Goal: Task Accomplishment & Management: Use online tool/utility

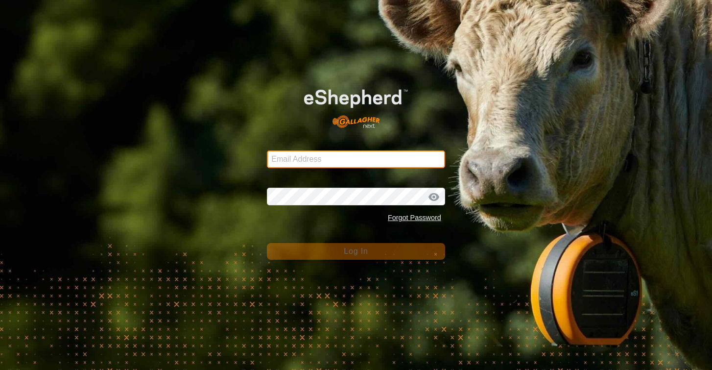
type input "[EMAIL_ADDRESS][DOMAIN_NAME]"
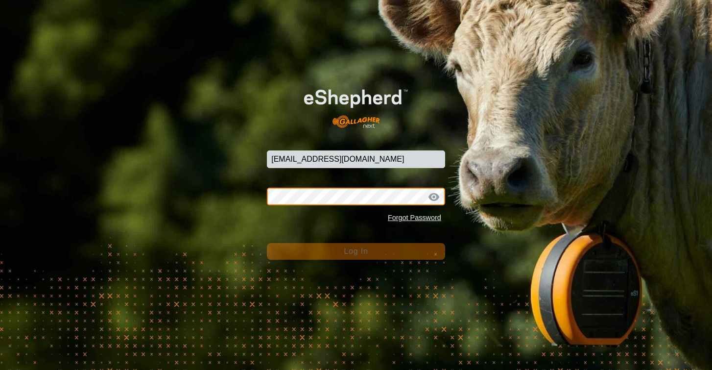
click at [356, 251] on button "Log In" at bounding box center [356, 251] width 178 height 17
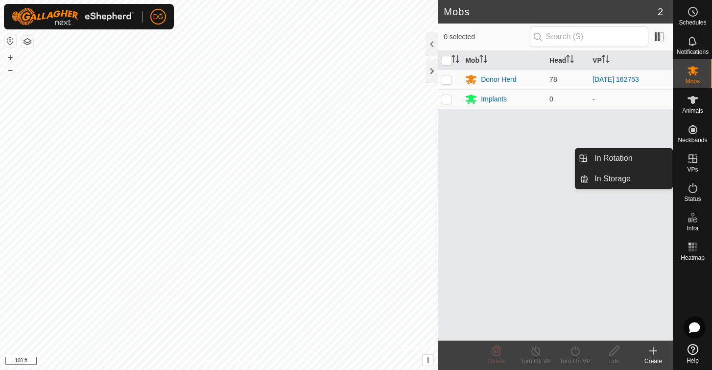
click at [691, 159] on icon at bounding box center [693, 158] width 9 height 9
click at [605, 162] on link "In Rotation" at bounding box center [631, 158] width 84 height 20
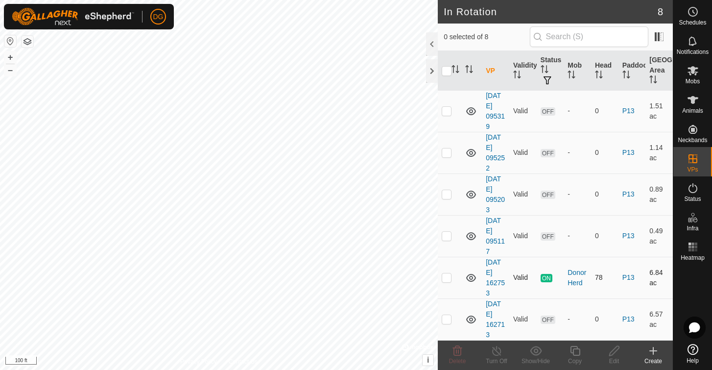
scroll to position [104, 0]
click at [445, 318] on p-checkbox at bounding box center [447, 319] width 10 height 8
click at [456, 352] on icon at bounding box center [457, 351] width 9 height 10
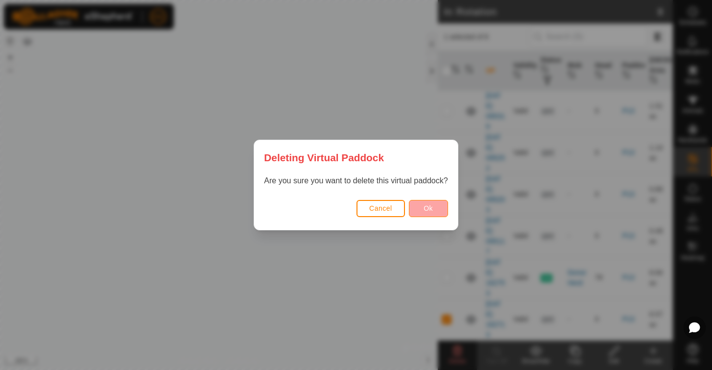
click at [430, 211] on span "Ok" at bounding box center [428, 208] width 9 height 8
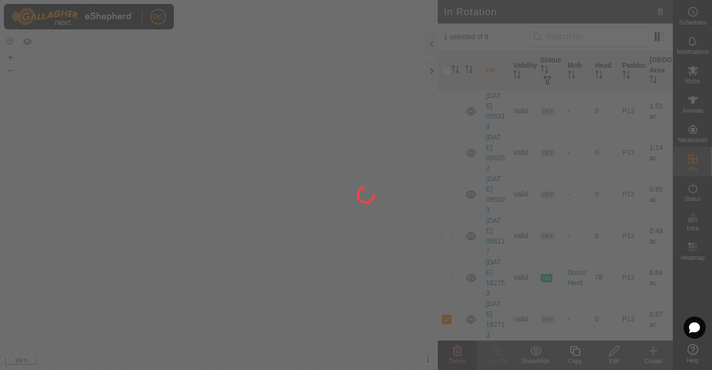
checkbox input "false"
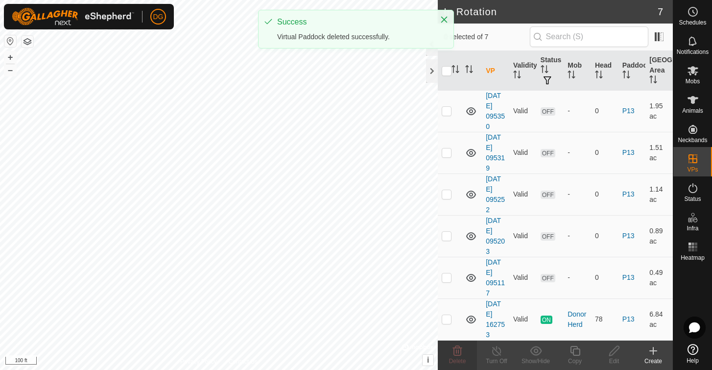
scroll to position [62, 0]
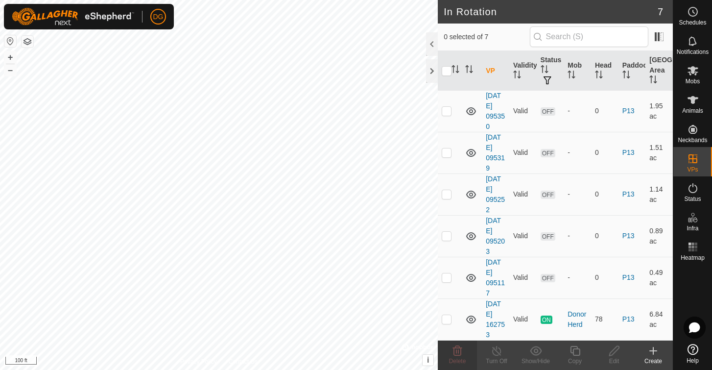
checkbox input "true"
click at [446, 318] on p-checkbox at bounding box center [447, 319] width 10 height 8
click at [447, 317] on p-checkbox at bounding box center [447, 319] width 10 height 8
checkbox input "false"
click at [445, 233] on p-checkbox at bounding box center [447, 236] width 10 height 8
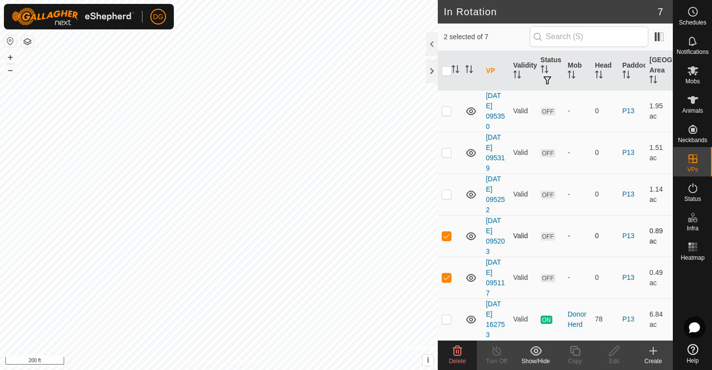
click at [445, 233] on p-checkbox at bounding box center [447, 236] width 10 height 8
checkbox input "true"
click at [446, 194] on p-checkbox at bounding box center [447, 194] width 10 height 8
checkbox input "true"
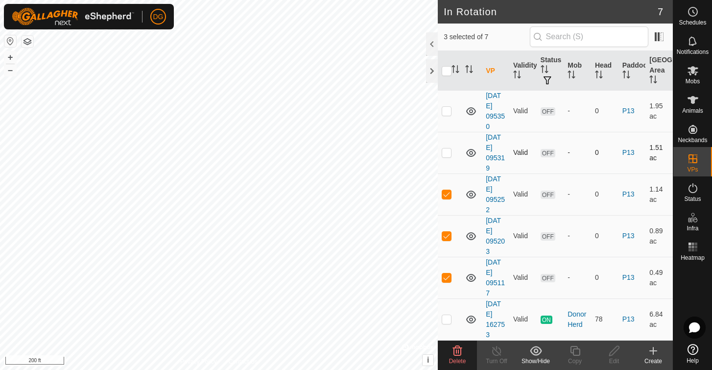
click at [447, 153] on p-checkbox at bounding box center [447, 152] width 10 height 8
checkbox input "true"
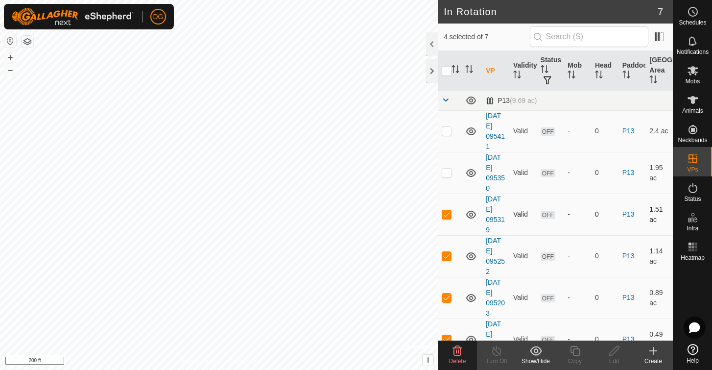
scroll to position [0, 0]
click at [447, 173] on p-checkbox at bounding box center [447, 173] width 10 height 8
checkbox input "true"
click at [446, 130] on p-checkbox at bounding box center [447, 131] width 10 height 8
click at [456, 348] on icon at bounding box center [457, 351] width 9 height 10
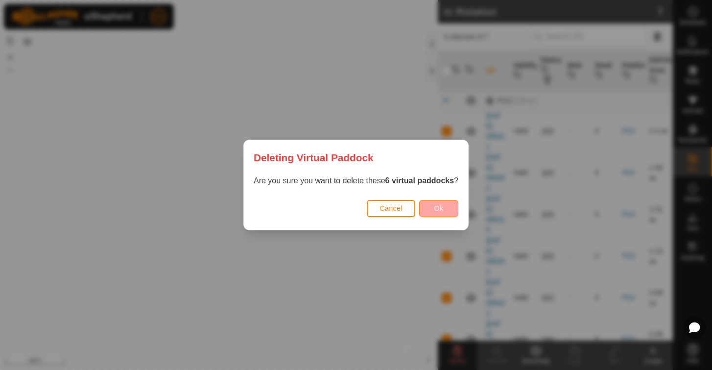
click at [444, 207] on span "Ok" at bounding box center [438, 208] width 9 height 8
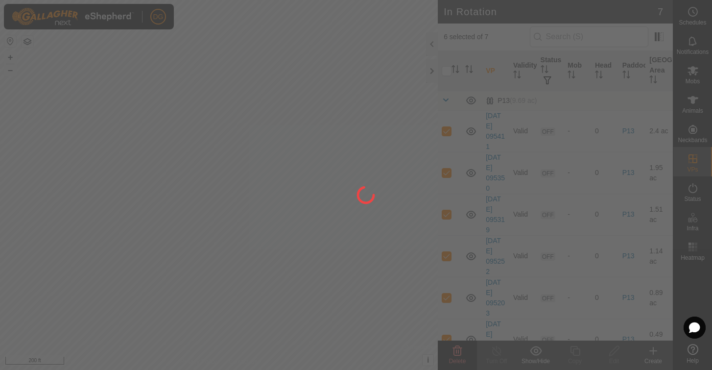
checkbox input "false"
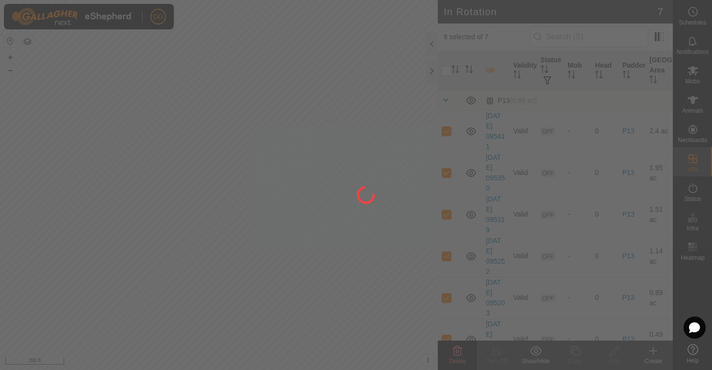
checkbox input "false"
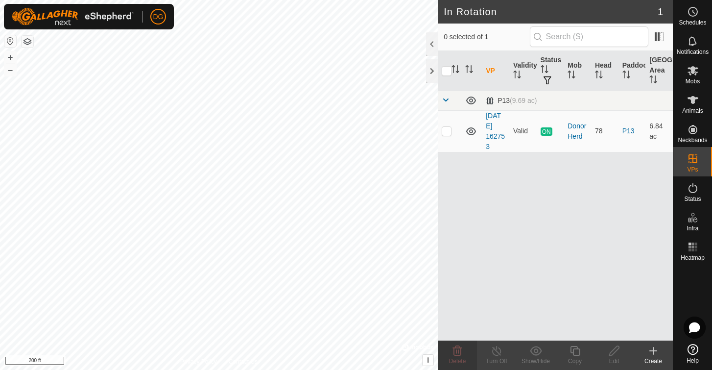
click at [655, 349] on icon at bounding box center [654, 351] width 12 height 12
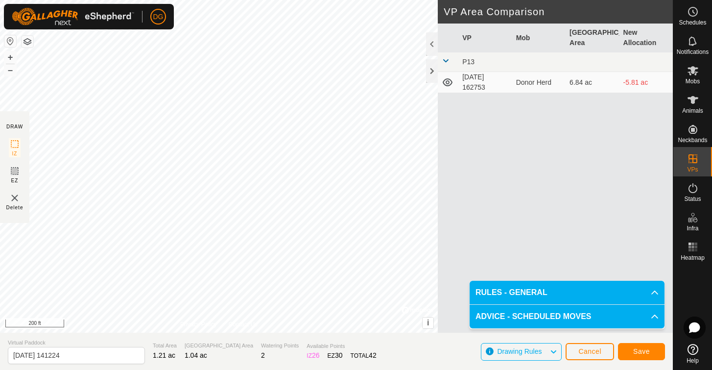
click at [641, 350] on span "Save" at bounding box center [641, 351] width 17 height 8
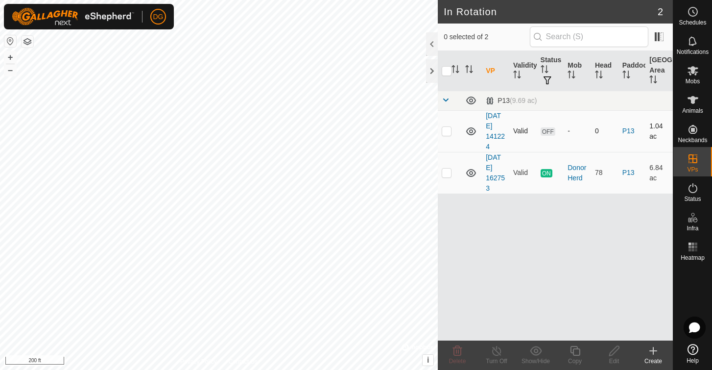
click at [446, 134] on p-checkbox at bounding box center [447, 131] width 10 height 8
checkbox input "true"
click at [575, 348] on icon at bounding box center [575, 351] width 12 height 12
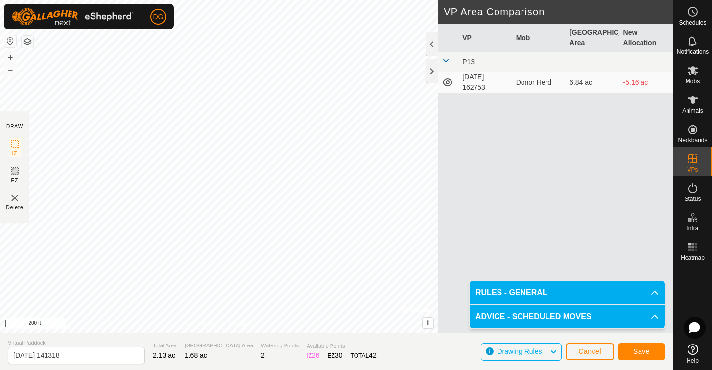
click at [647, 349] on span "Save" at bounding box center [641, 351] width 17 height 8
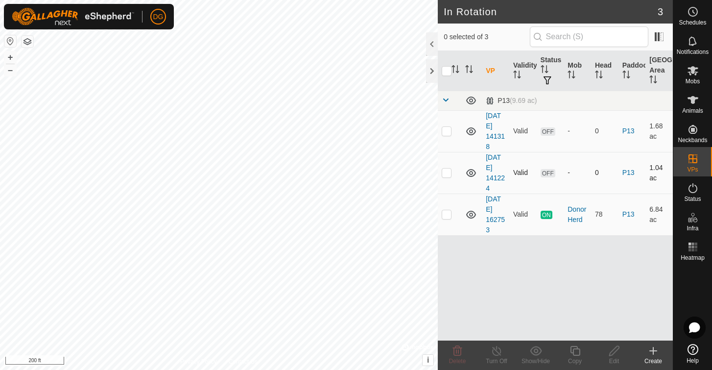
click at [448, 173] on p-checkbox at bounding box center [447, 173] width 10 height 8
checkbox input "true"
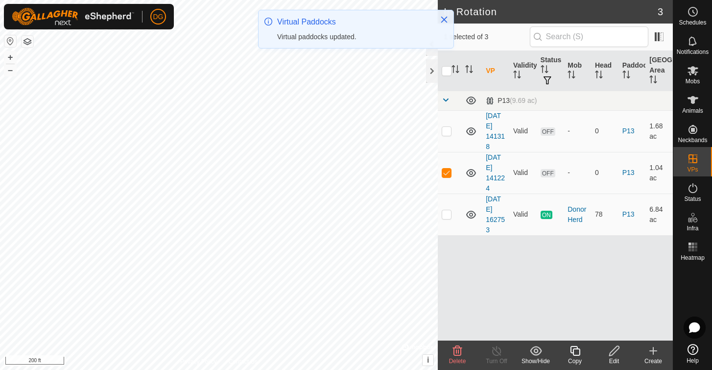
click at [448, 173] on p-checkbox at bounding box center [447, 173] width 10 height 8
checkbox input "false"
click at [448, 132] on p-checkbox at bounding box center [447, 131] width 10 height 8
checkbox input "true"
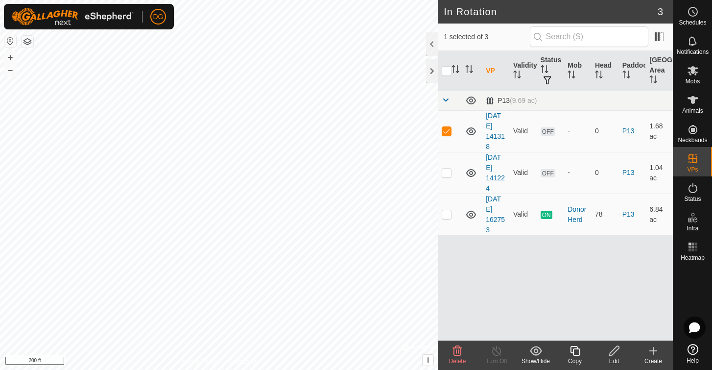
click at [576, 350] on icon at bounding box center [575, 351] width 12 height 12
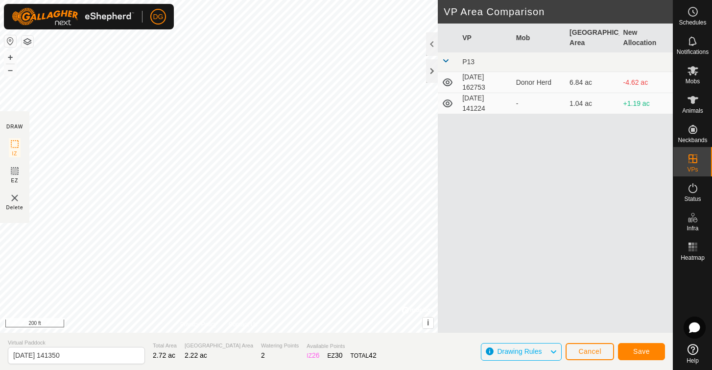
click at [643, 355] on span "Save" at bounding box center [641, 351] width 17 height 8
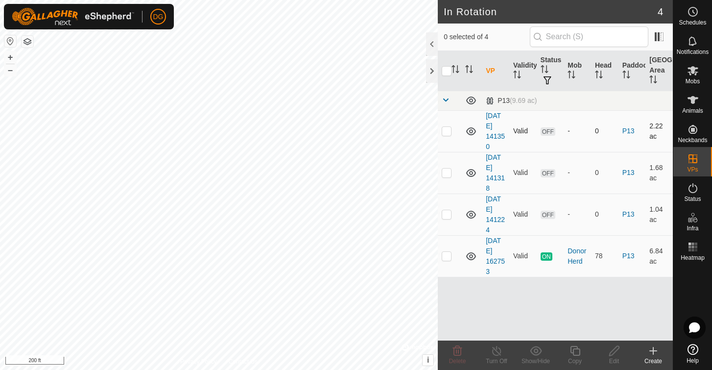
click at [448, 130] on p-checkbox at bounding box center [447, 131] width 10 height 8
checkbox input "true"
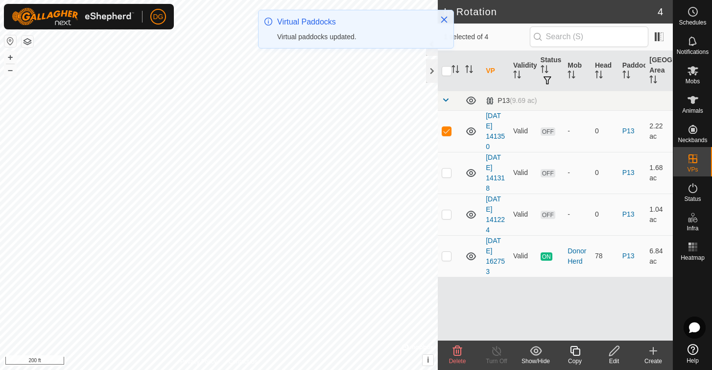
click at [578, 350] on icon at bounding box center [575, 351] width 12 height 12
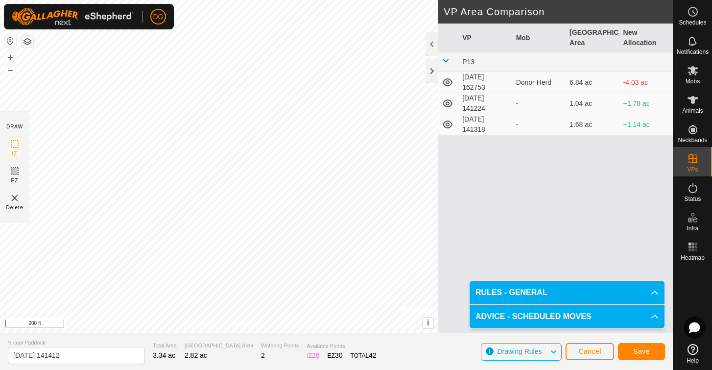
click at [643, 349] on span "Save" at bounding box center [641, 351] width 17 height 8
